Goal: Information Seeking & Learning: Find specific fact

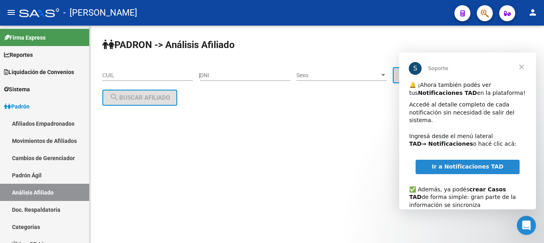
click at [517, 63] on span "Cerrar" at bounding box center [521, 66] width 29 height 29
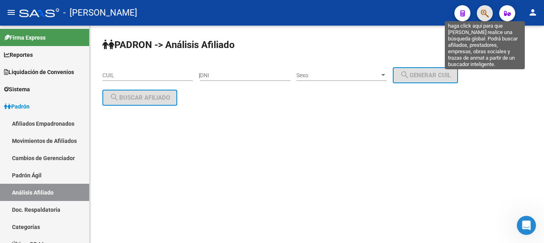
click at [482, 18] on icon "button" at bounding box center [485, 13] width 8 height 9
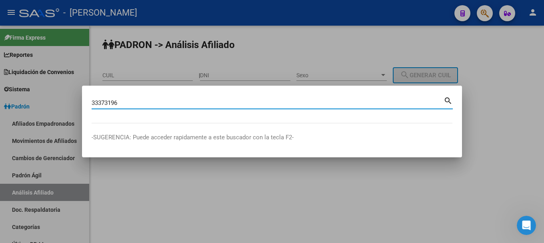
type input "33373196"
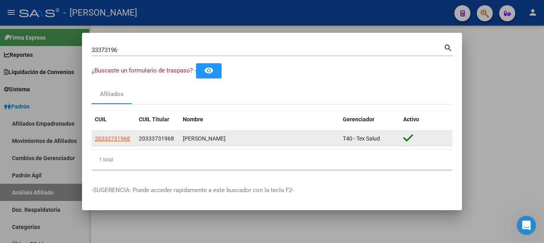
click at [109, 134] on app-link-go-to "20333731968" at bounding box center [112, 138] width 35 height 9
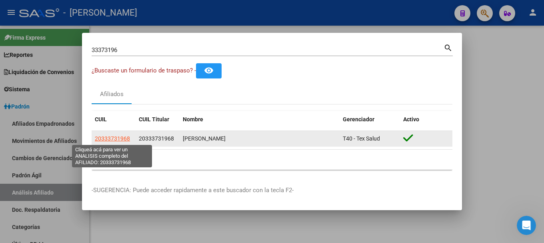
click at [110, 137] on span "20333731968" at bounding box center [112, 138] width 35 height 6
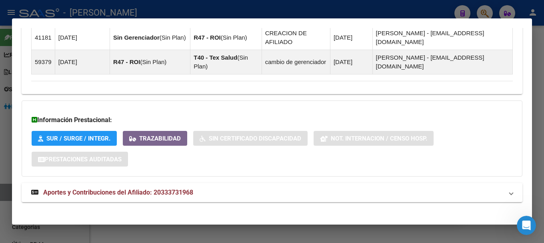
scroll to position [593, 0]
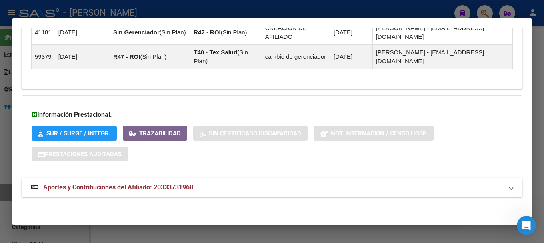
click at [254, 192] on mat-panel-title "Aportes y Contribuciones del Afiliado: 20333731968" at bounding box center [267, 187] width 472 height 10
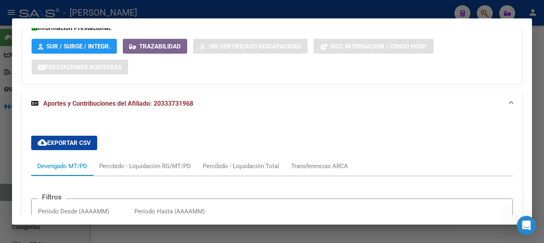
click at [336, 108] on mat-panel-title "Aportes y Contribuciones del Afiliado: 20333731968" at bounding box center [267, 104] width 472 height 10
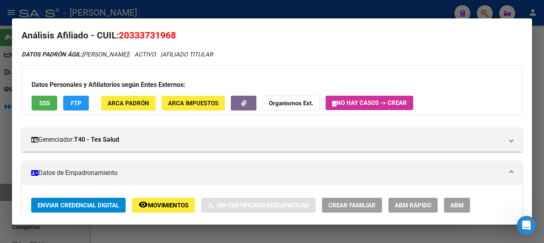
scroll to position [0, 0]
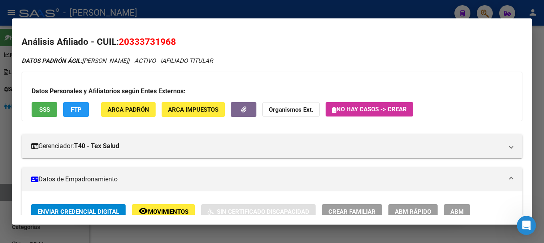
click at [262, 10] on div at bounding box center [272, 121] width 544 height 243
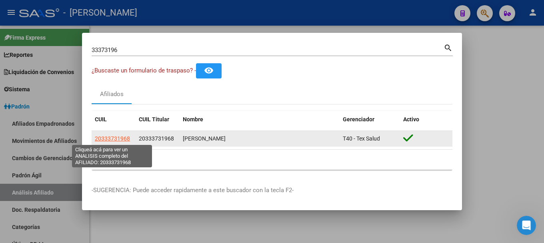
click at [120, 136] on span "20333731968" at bounding box center [112, 138] width 35 height 6
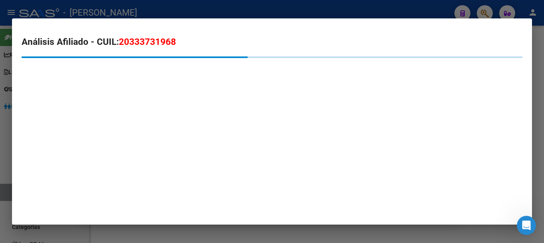
click at [162, 36] on h2 "Análisis Afiliado - CUIL: 20333731968" at bounding box center [272, 42] width 501 height 14
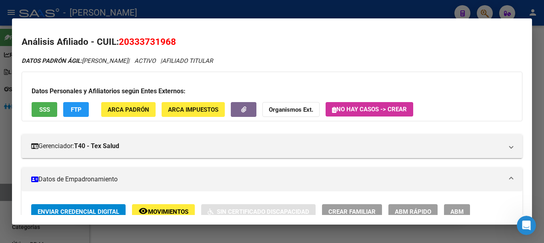
copy span "20333731968"
click at [286, 9] on div at bounding box center [272, 121] width 544 height 243
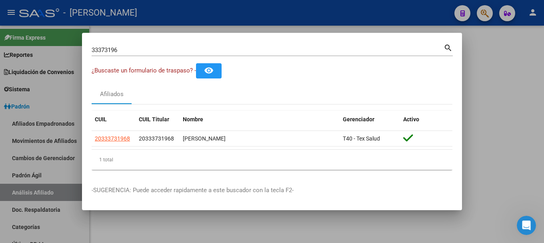
click at [286, 9] on div at bounding box center [272, 121] width 544 height 243
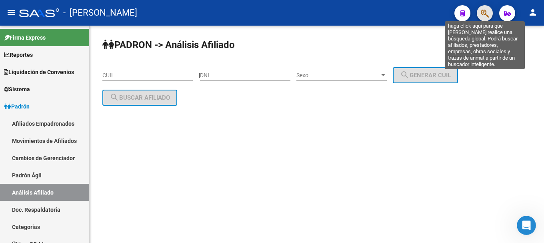
click at [488, 16] on icon "button" at bounding box center [485, 13] width 8 height 9
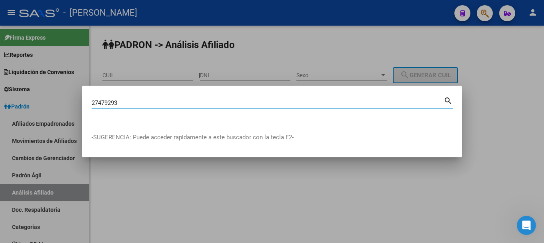
type input "27479293"
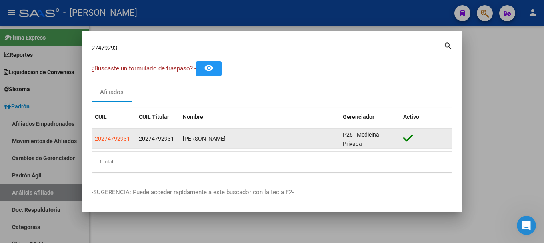
click at [102, 142] on app-link-go-to "20274792931" at bounding box center [112, 138] width 35 height 9
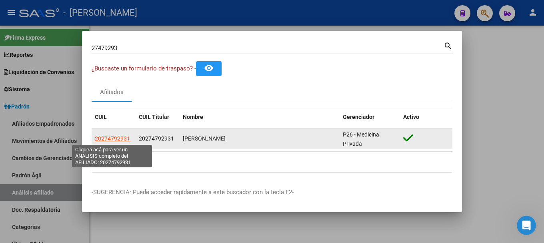
click at [109, 138] on span "20274792931" at bounding box center [112, 138] width 35 height 6
type textarea "20274792931"
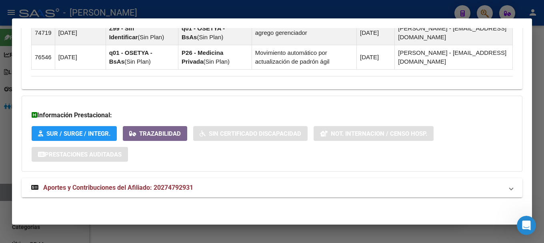
click at [268, 192] on mat-panel-title "Aportes y Contribuciones del Afiliado: 20274792931" at bounding box center [267, 188] width 472 height 10
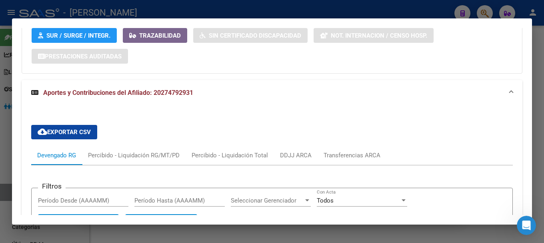
click at [387, 89] on mat-panel-title "Aportes y Contribuciones del Afiliado: 20274792931" at bounding box center [267, 93] width 472 height 10
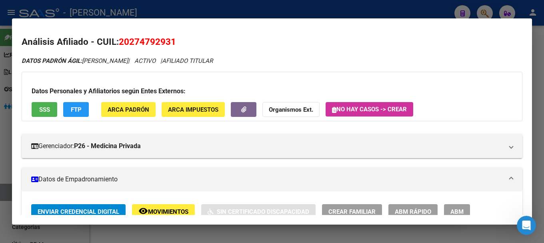
click at [220, 6] on div at bounding box center [272, 121] width 544 height 243
